Goal: Information Seeking & Learning: Check status

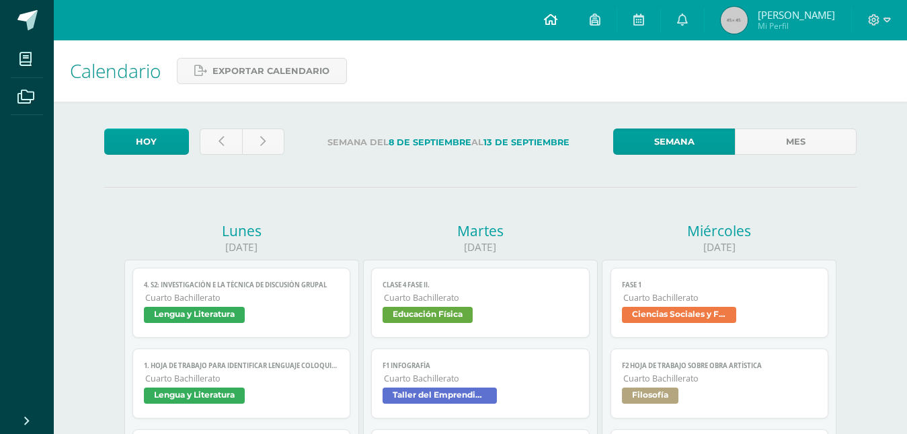
click at [544, 18] on icon at bounding box center [550, 19] width 13 height 12
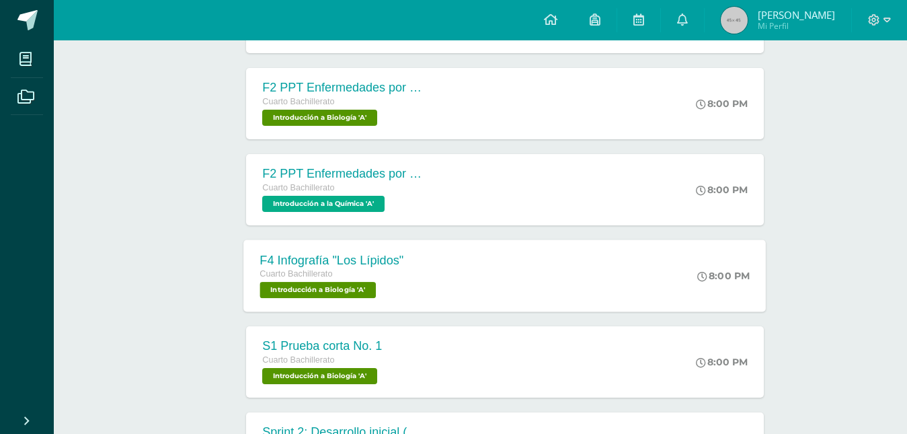
scroll to position [1069, 0]
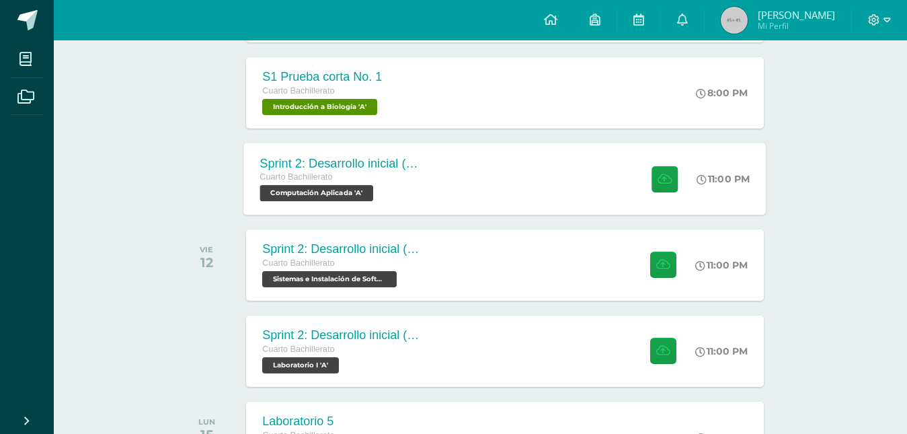
click at [510, 178] on div "Sprint 2: Desarrollo inicial (Semanas 3 y 4) Cuarto Bachillerato Computación Ap…" at bounding box center [505, 179] width 522 height 72
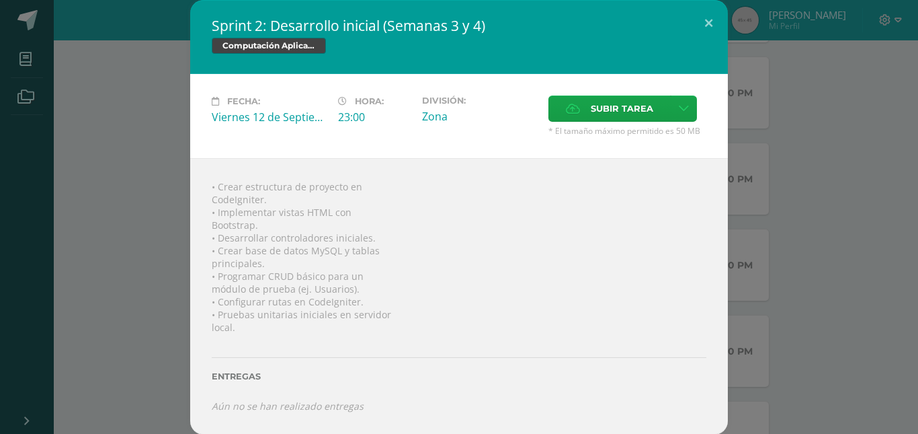
click at [141, 186] on div "Sprint 2: Desarrollo inicial (Semanas 3 y 4) Computación Aplicada Fecha: Vierne…" at bounding box center [459, 217] width 908 height 434
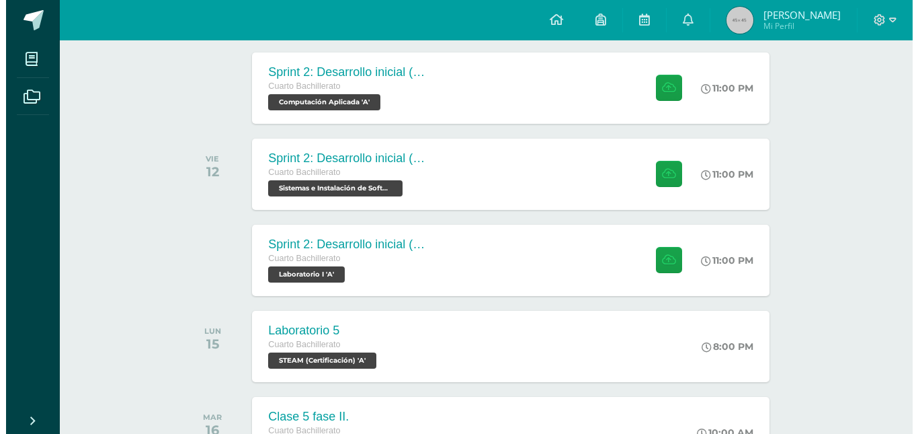
scroll to position [1136, 0]
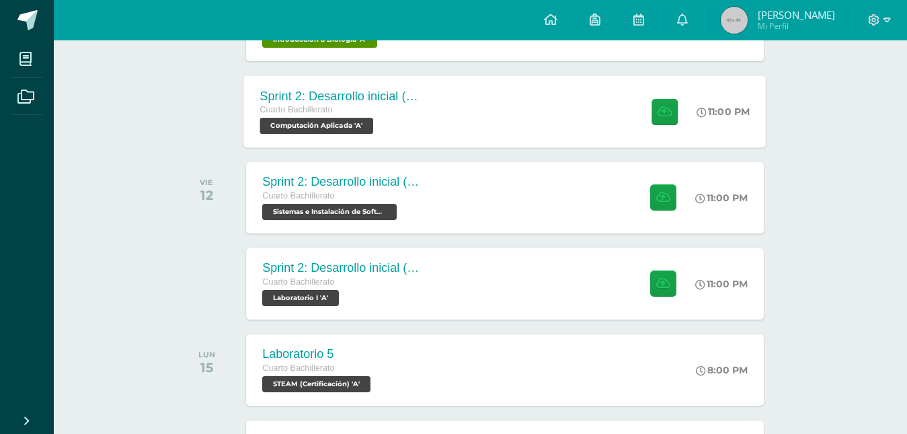
click at [482, 110] on div "Sprint 2: Desarrollo inicial (Semanas 3 y 4) Cuarto Bachillerato Computación Ap…" at bounding box center [505, 111] width 522 height 72
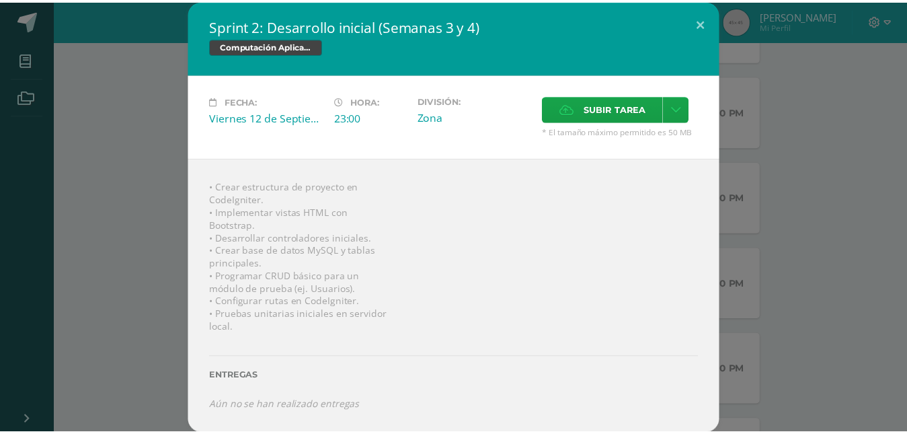
scroll to position [1, 0]
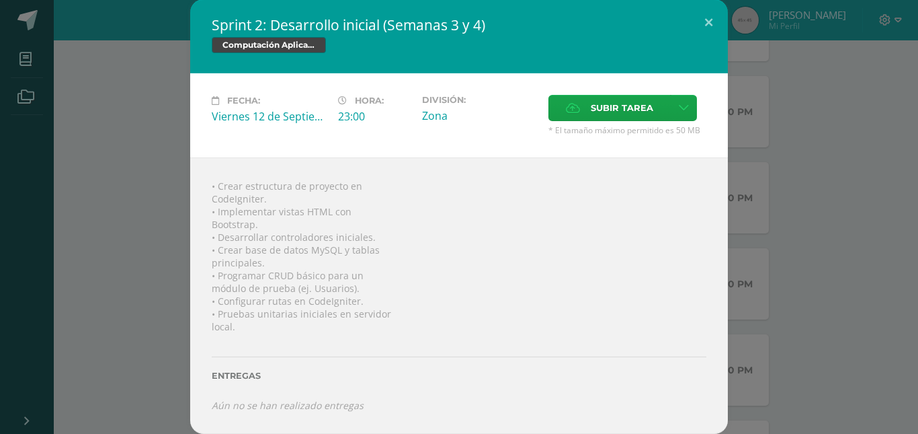
click at [819, 102] on div "Sprint 2: Desarrollo inicial (Semanas 3 y 4) Computación Aplicada Fecha: Vierne…" at bounding box center [459, 216] width 908 height 434
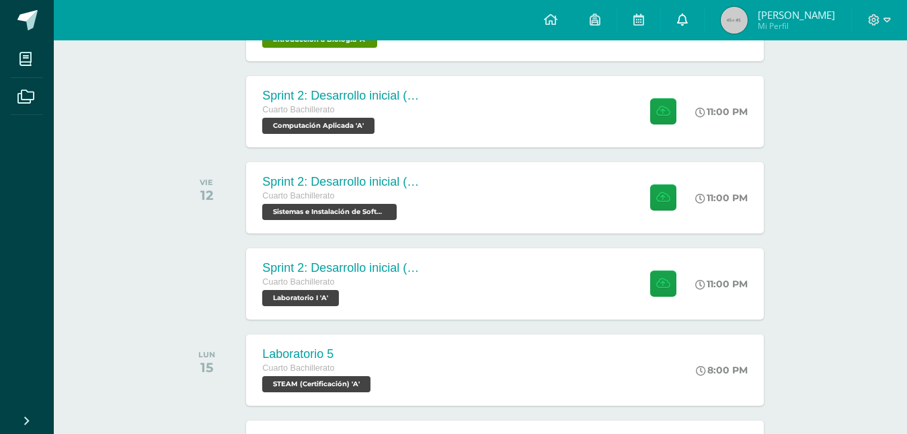
click at [692, 26] on link at bounding box center [682, 20] width 43 height 40
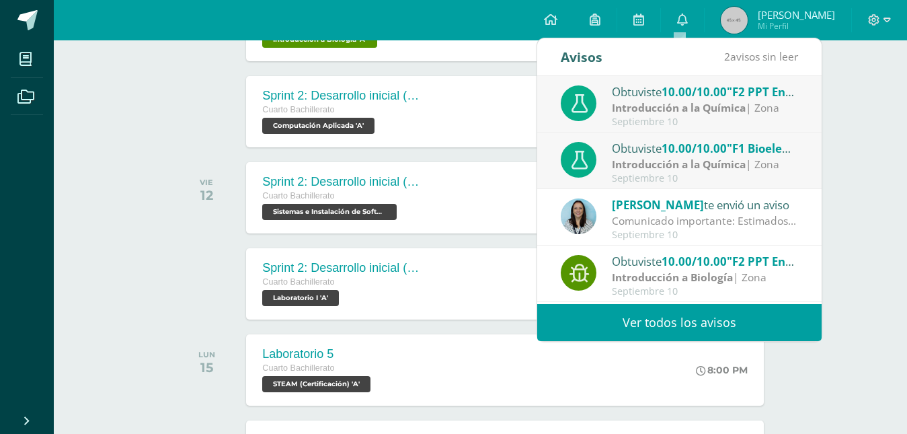
click at [665, 324] on link "Ver todos los avisos" at bounding box center [679, 322] width 284 height 37
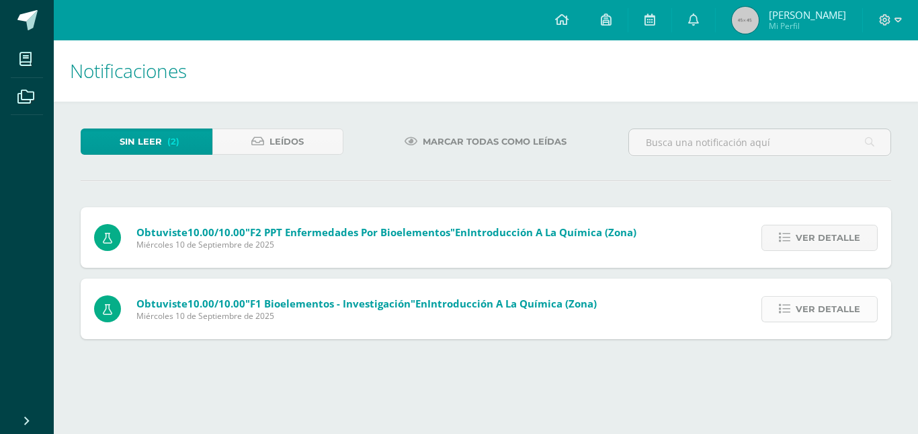
click at [840, 298] on span "Ver detalle" at bounding box center [828, 308] width 65 height 25
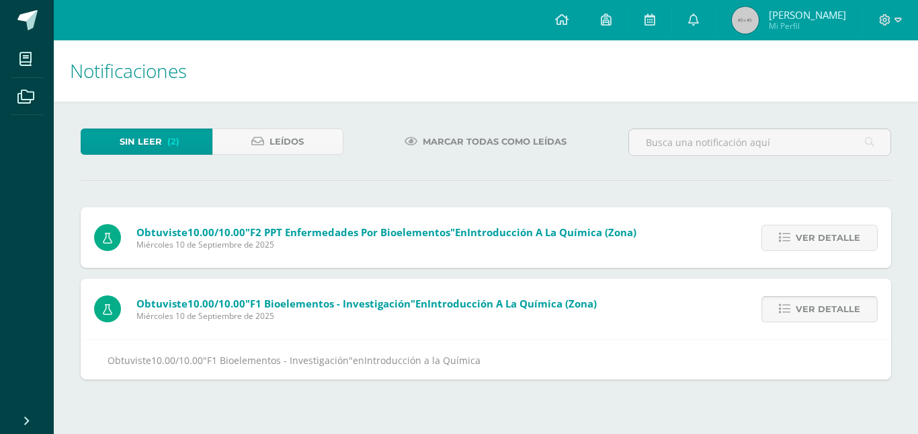
click at [840, 298] on span "Ver detalle" at bounding box center [828, 308] width 65 height 25
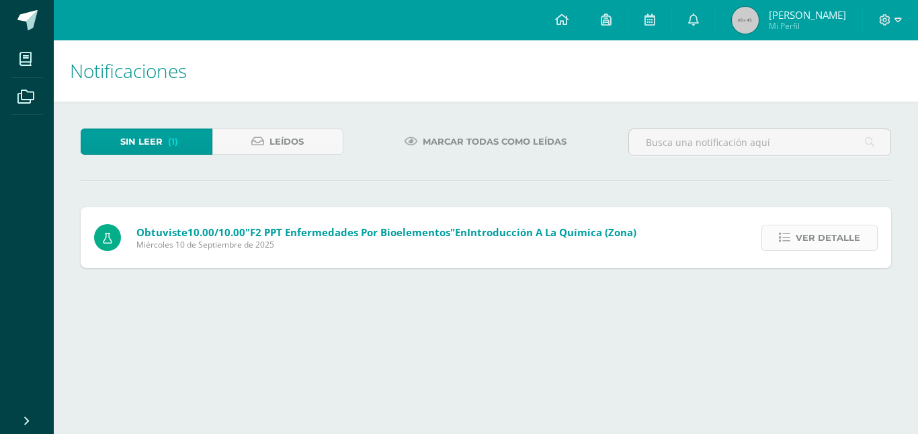
click at [822, 231] on span "Ver detalle" at bounding box center [828, 237] width 65 height 25
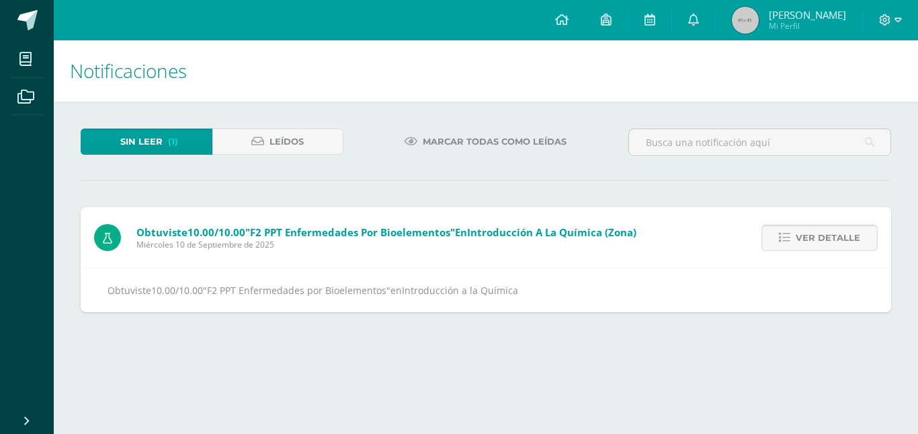
click at [822, 231] on span "Ver detalle" at bounding box center [828, 237] width 65 height 25
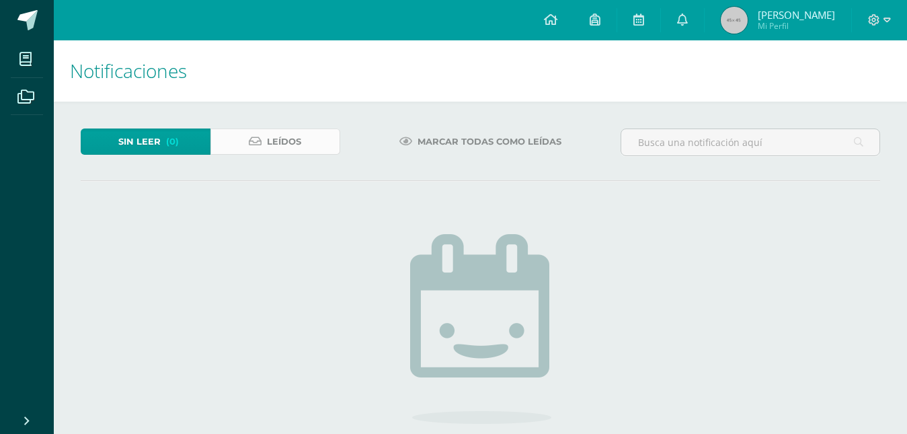
click at [311, 134] on link "Leídos" at bounding box center [275, 141] width 130 height 26
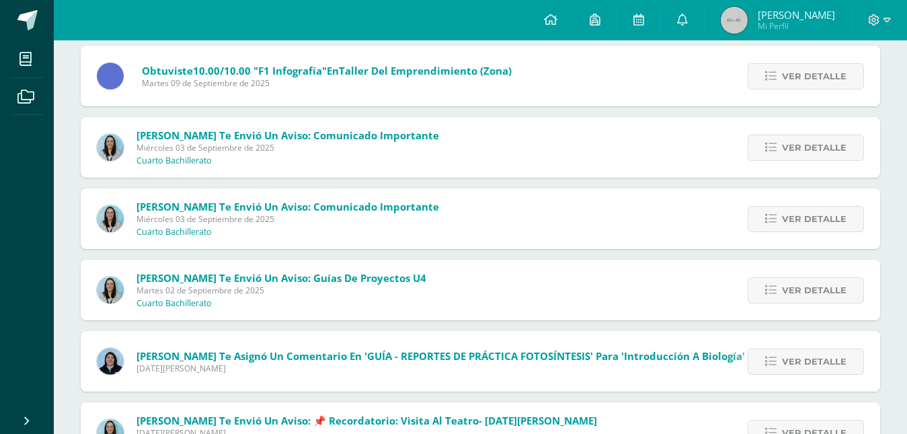
scroll to position [1143, 0]
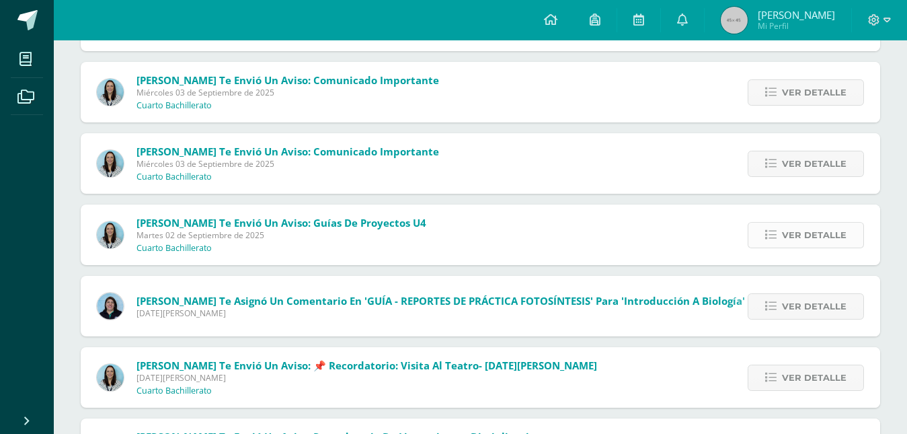
click at [786, 238] on span "Ver detalle" at bounding box center [814, 235] width 65 height 25
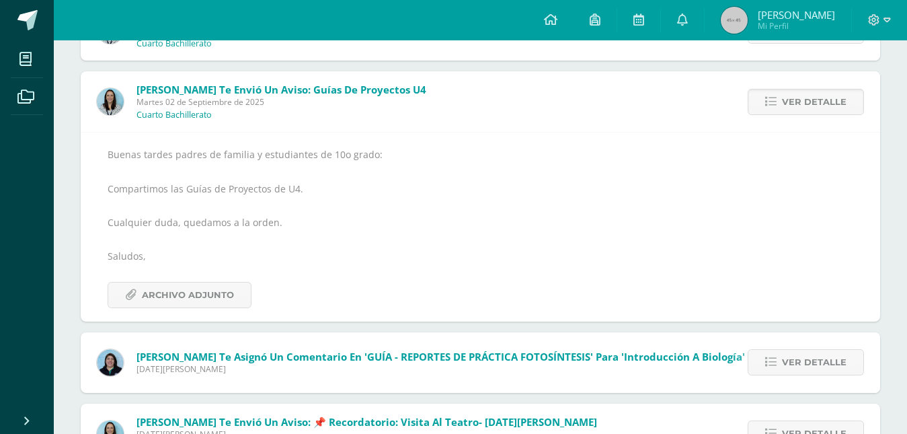
scroll to position [1277, 0]
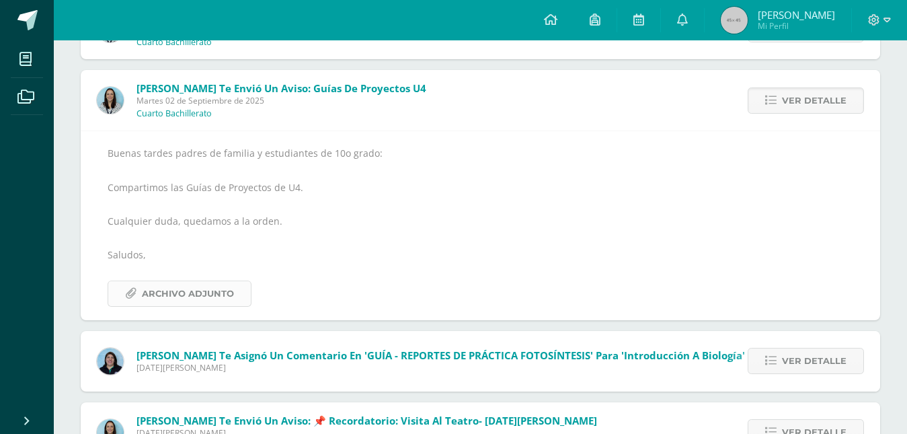
click at [208, 296] on span "Archivo Adjunto" at bounding box center [188, 293] width 92 height 25
